Goal: Task Accomplishment & Management: Manage account settings

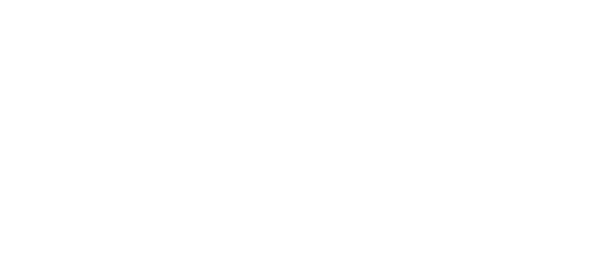
drag, startPoint x: 0, startPoint y: 0, endPoint x: 519, endPoint y: 181, distance: 549.1
click at [519, 3] on html at bounding box center [307, 1] width 615 height 3
